Goal: Transaction & Acquisition: Download file/media

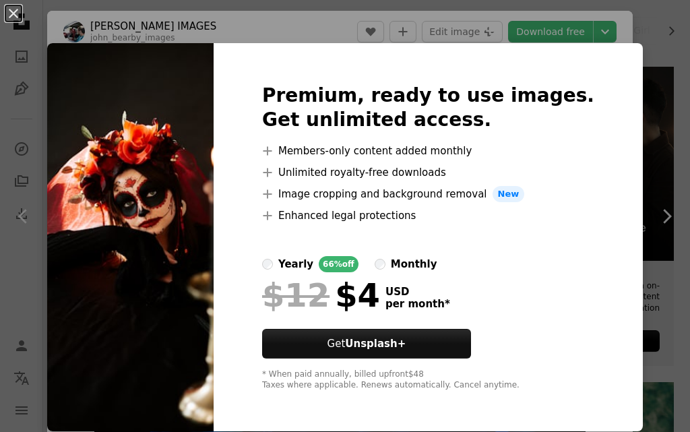
scroll to position [3505, 0]
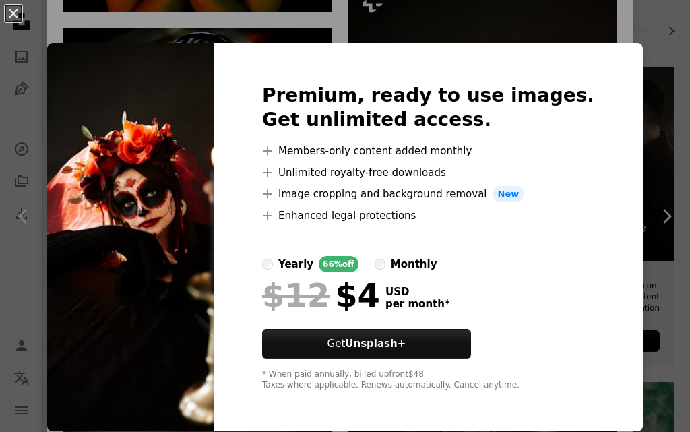
click at [535, 34] on div "An X shape Premium, ready to use images. Get unlimited access. A plus sign Memb…" at bounding box center [345, 216] width 690 height 432
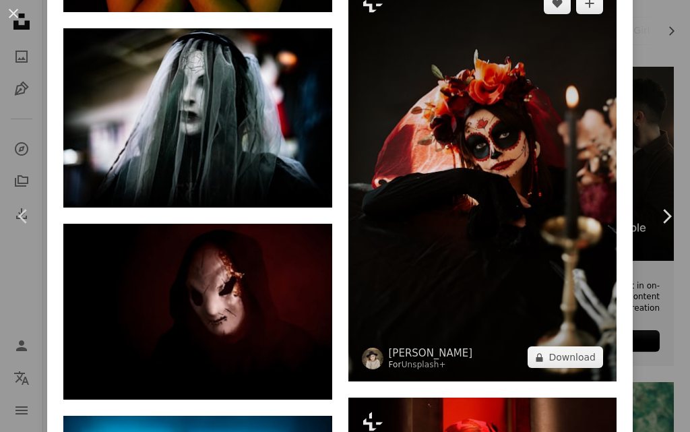
click at [529, 92] on img at bounding box center [482, 180] width 269 height 402
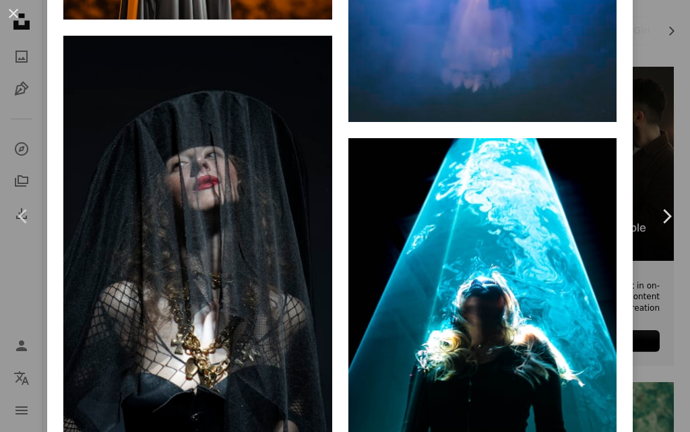
scroll to position [5931, 0]
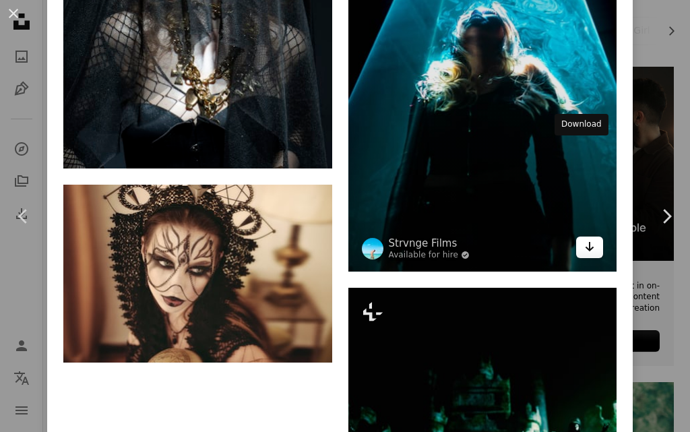
click at [584, 239] on icon "Arrow pointing down" at bounding box center [589, 247] width 11 height 16
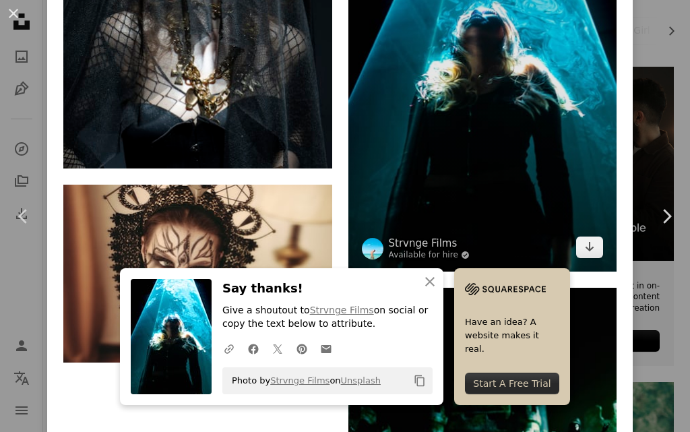
click at [528, 53] on img at bounding box center [482, 70] width 269 height 403
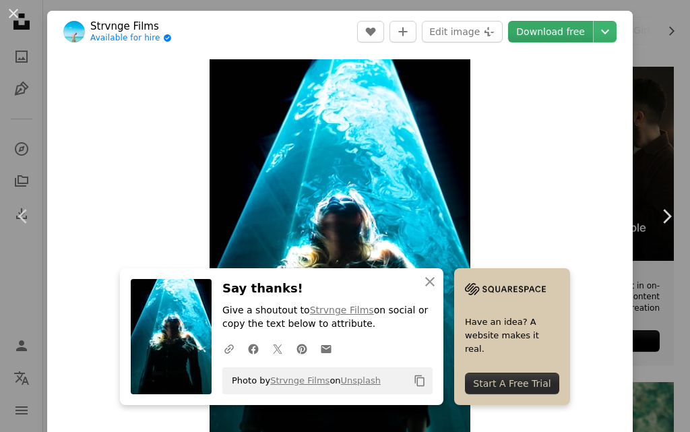
click at [547, 21] on link "Download free" at bounding box center [550, 32] width 85 height 22
click at [547, 24] on link "Download free" at bounding box center [550, 32] width 85 height 22
click at [422, 276] on icon "An X shape" at bounding box center [430, 282] width 16 height 16
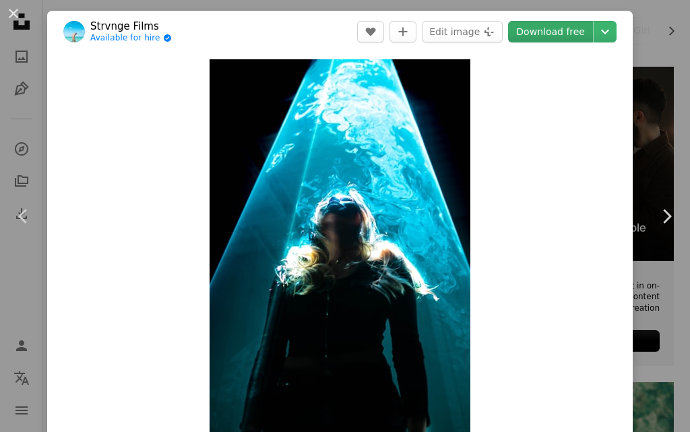
click at [553, 38] on link "Download free" at bounding box center [550, 32] width 85 height 22
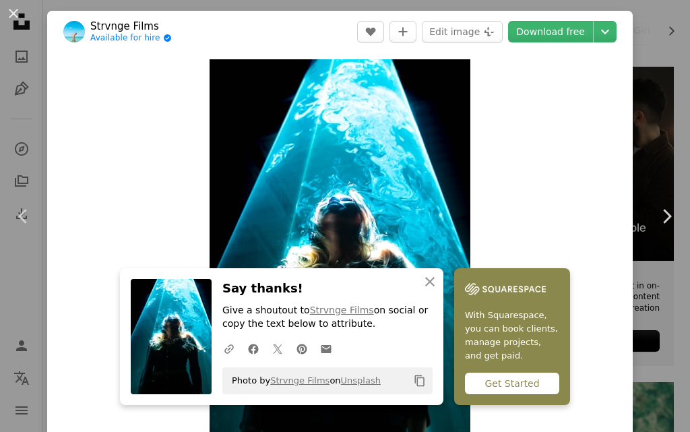
click at [522, 371] on link "With Squarespace, you can book clients, manage projects, and get paid. Get Star…" at bounding box center [512, 336] width 116 height 137
click at [505, 384] on div "Get Started" at bounding box center [512, 384] width 94 height 22
click at [431, 280] on icon "An X shape" at bounding box center [430, 282] width 16 height 16
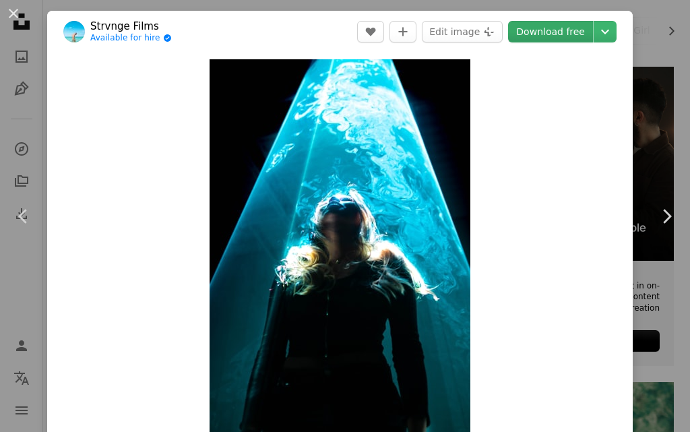
click at [563, 31] on link "Download free" at bounding box center [550, 32] width 85 height 22
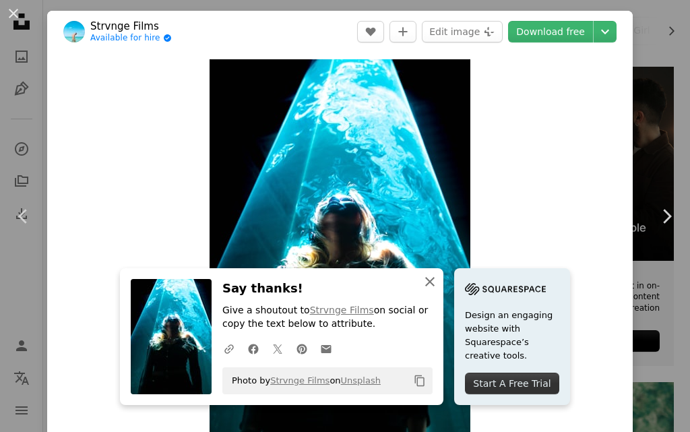
click at [422, 280] on icon "An X shape" at bounding box center [430, 282] width 16 height 16
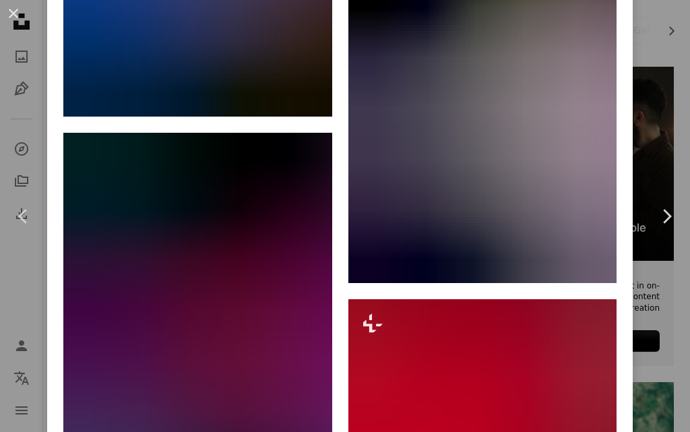
scroll to position [5662, 0]
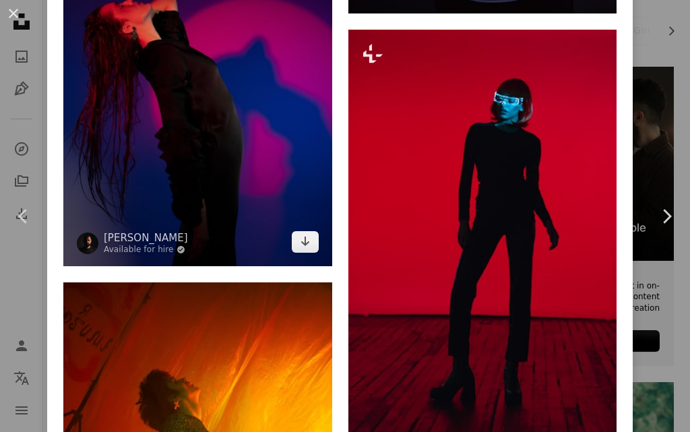
click at [220, 108] on img at bounding box center [197, 64] width 269 height 403
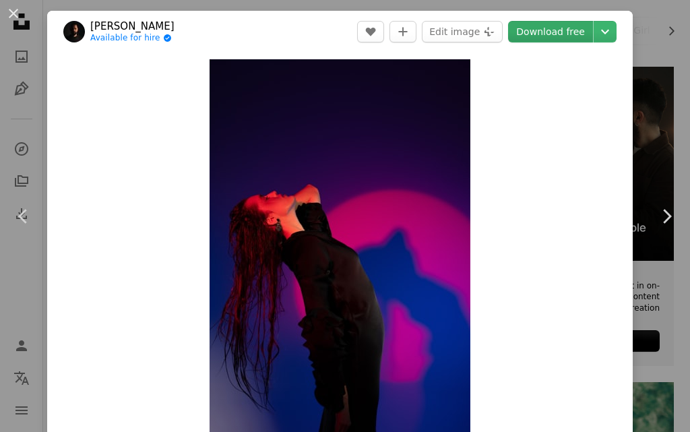
click at [576, 29] on link "Download free" at bounding box center [550, 32] width 85 height 22
